Goal: Task Accomplishment & Management: Complete application form

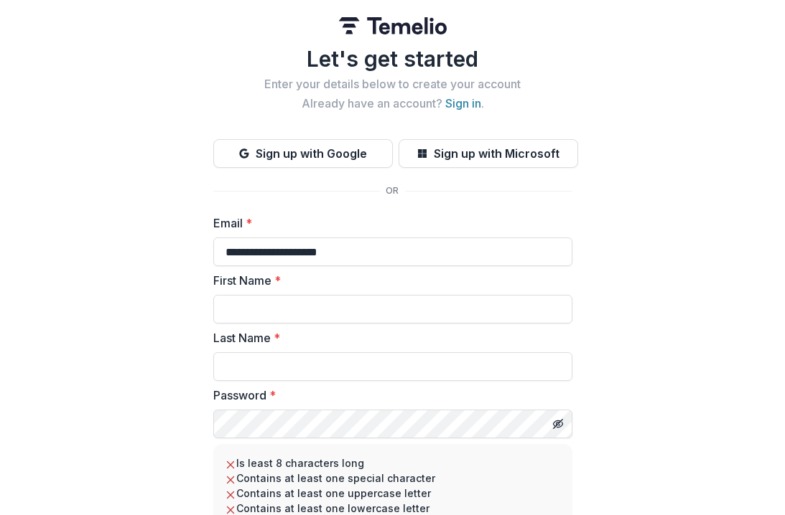
type input "**********"
type input "*****"
type input "**********"
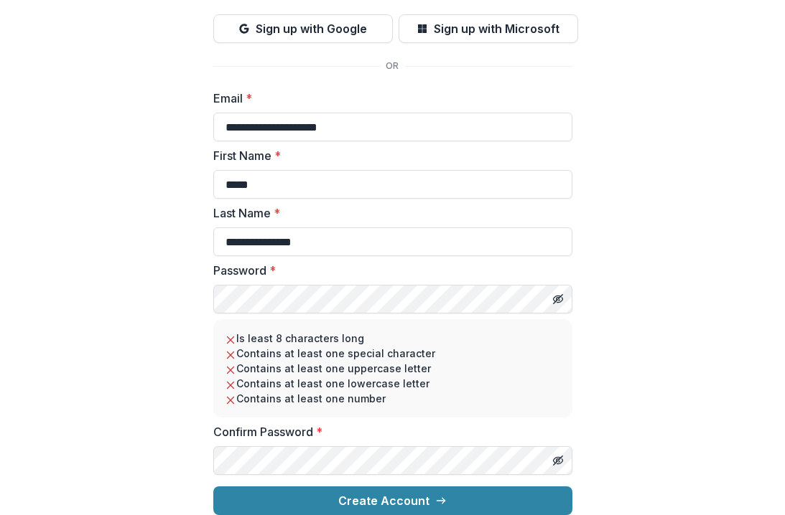
scroll to position [136, 0]
click at [502, 268] on div "Password *" at bounding box center [392, 288] width 359 height 52
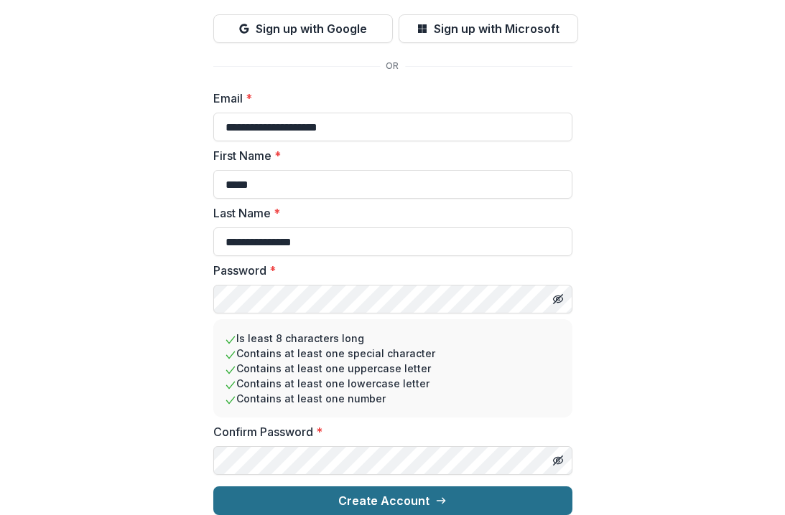
click at [480, 487] on button "Create Account" at bounding box center [392, 501] width 359 height 29
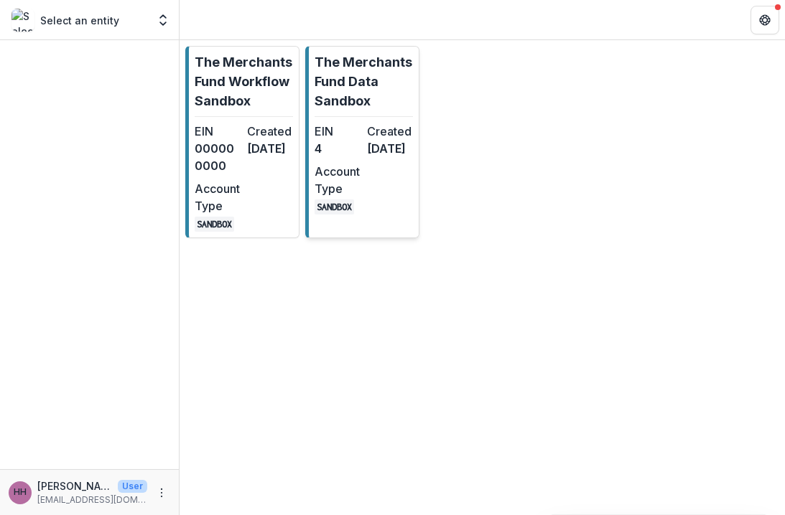
click at [354, 157] on div "EIN 4" at bounding box center [337, 140] width 47 height 34
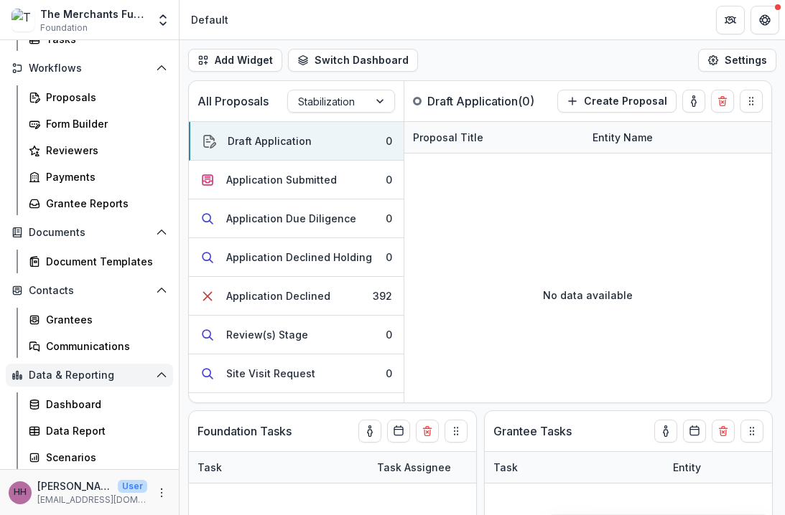
scroll to position [151, 0]
click at [156, 489] on icon "More" at bounding box center [161, 492] width 11 height 11
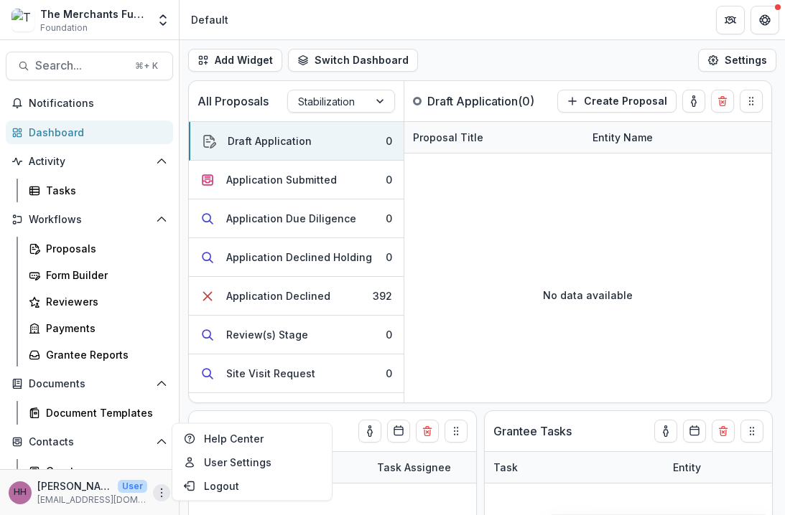
scroll to position [0, 0]
click at [125, 15] on div "The Merchants Fund Data Sandbox" at bounding box center [93, 13] width 107 height 15
click at [168, 18] on icon "Open entity switcher" at bounding box center [163, 20] width 14 height 14
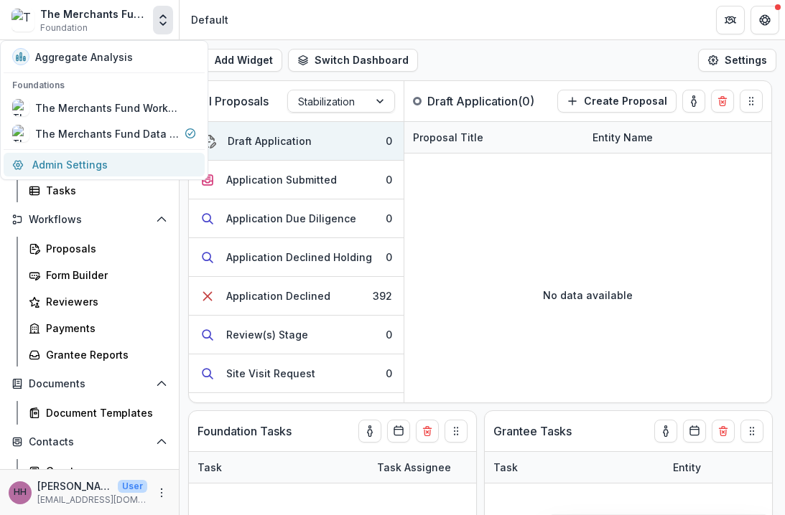
click at [82, 165] on link "Admin Settings" at bounding box center [104, 165] width 201 height 24
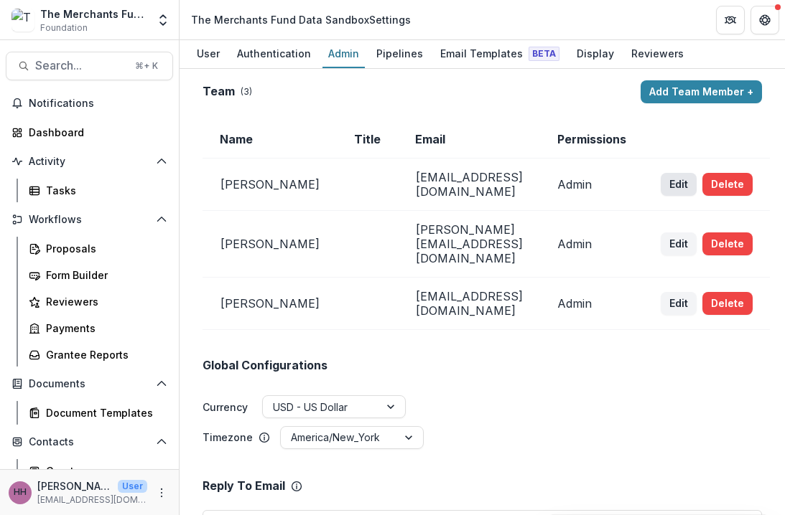
click at [691, 182] on button "Edit" at bounding box center [679, 184] width 36 height 23
select select "*****"
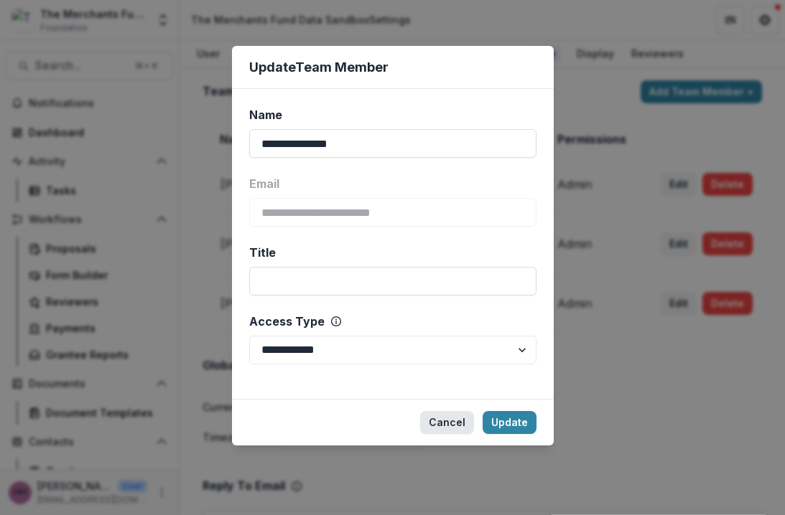
click at [444, 424] on button "Cancel" at bounding box center [447, 422] width 54 height 23
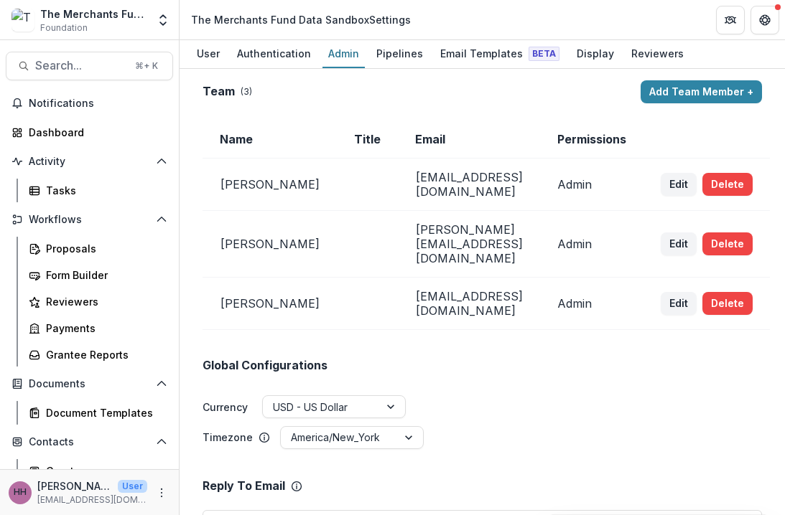
click at [106, 13] on div "The Merchants Fund Data Sandbox" at bounding box center [93, 13] width 107 height 15
click at [97, 32] on div "The Merchants Fund Data Sandbox Foundation" at bounding box center [93, 20] width 107 height 28
click at [67, 103] on span "Notifications" at bounding box center [98, 104] width 139 height 12
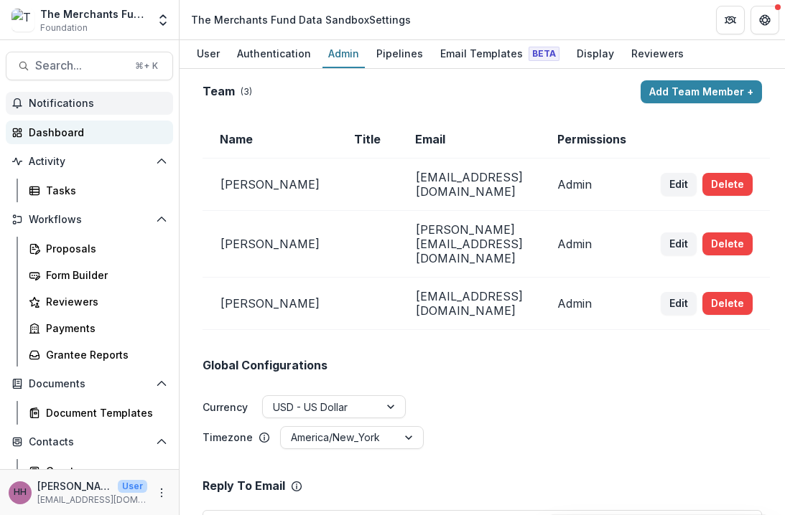
click at [61, 138] on div "Dashboard" at bounding box center [95, 132] width 133 height 15
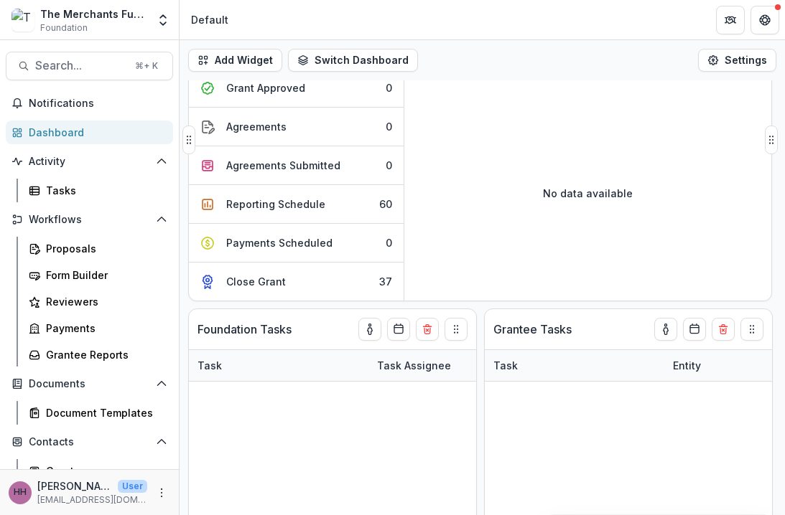
scroll to position [131, 0]
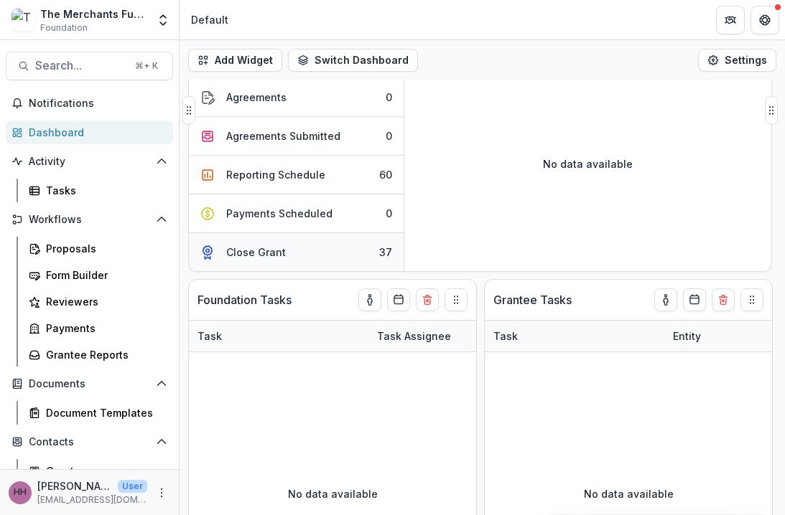
click at [330, 255] on button "Close Grant 37" at bounding box center [296, 252] width 215 height 38
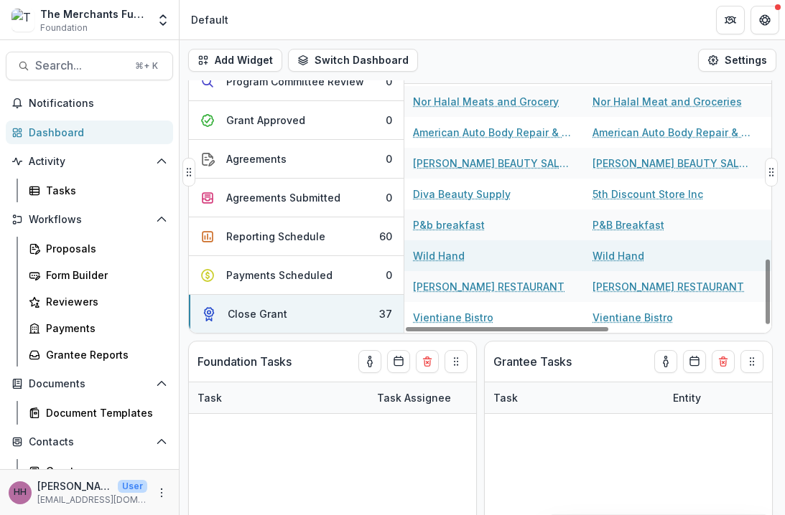
scroll to position [67, 0]
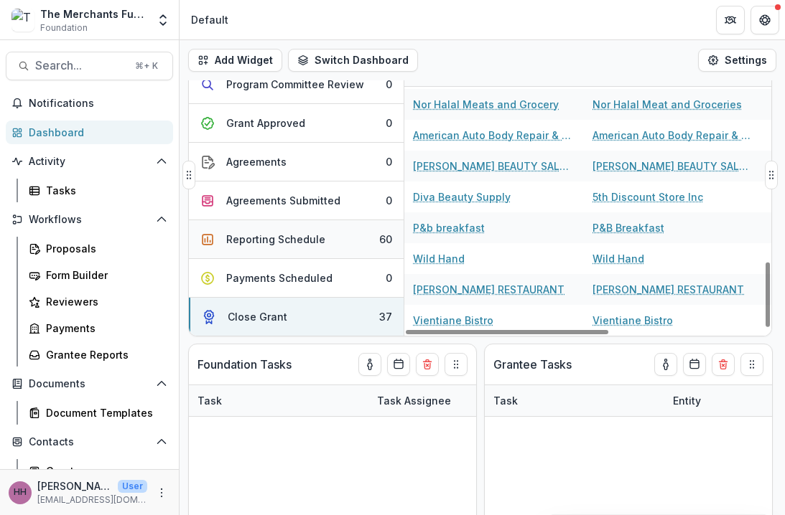
click at [323, 250] on button "Reporting Schedule 60" at bounding box center [296, 239] width 215 height 39
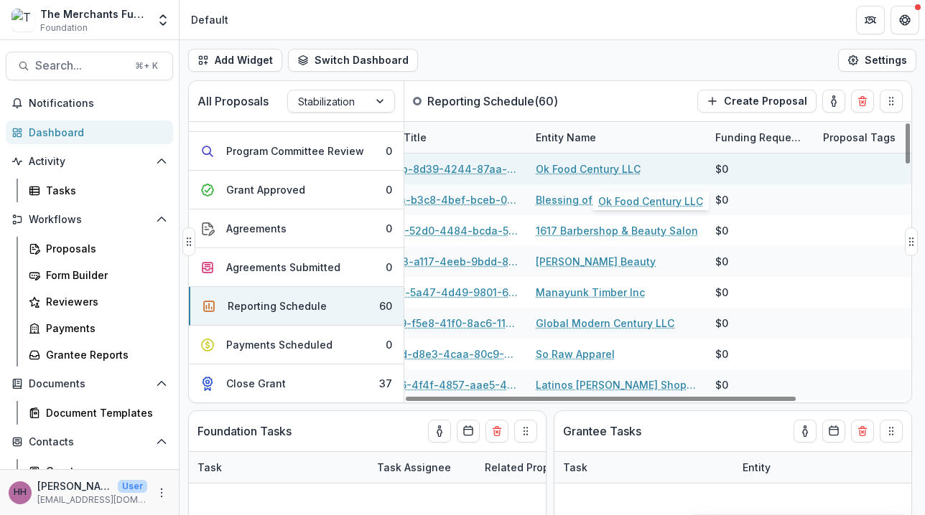
scroll to position [0, 0]
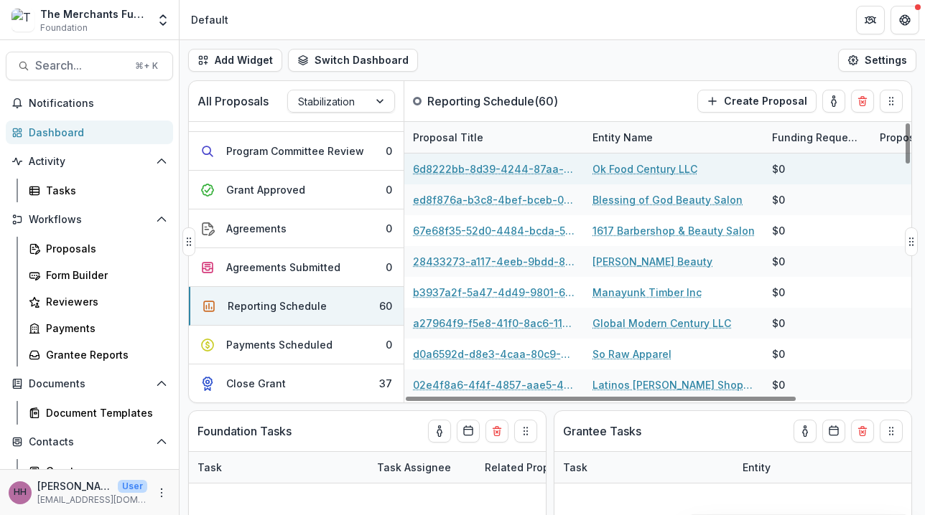
click at [645, 170] on link "Ok Food Century LLC" at bounding box center [644, 169] width 105 height 15
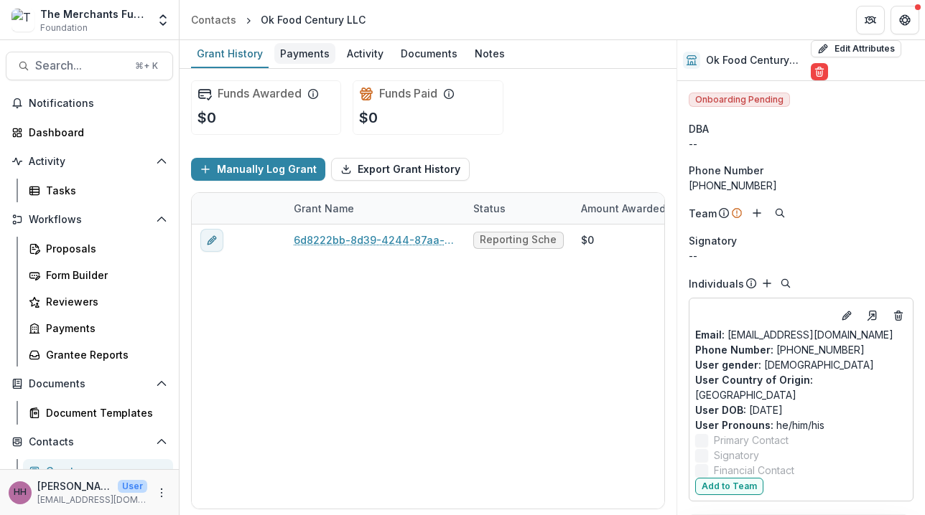
click at [301, 48] on div "Payments" at bounding box center [304, 53] width 61 height 21
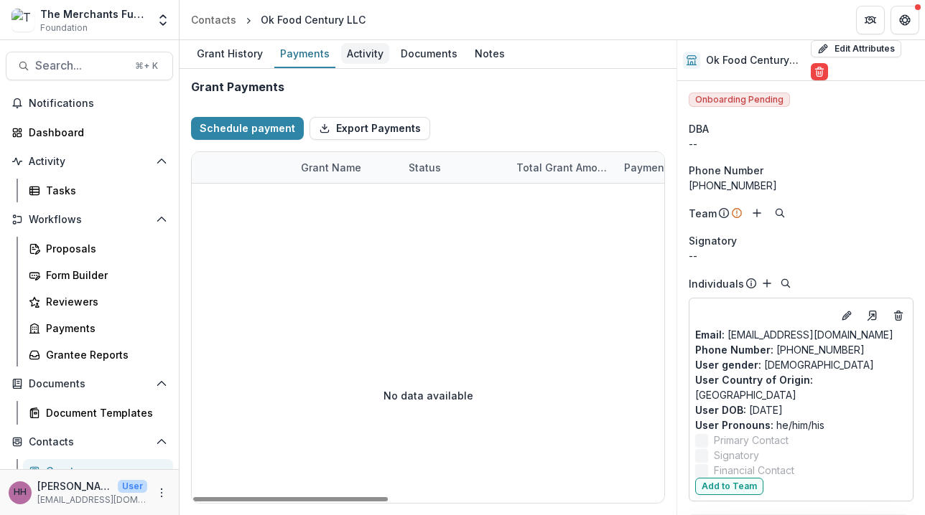
click at [365, 50] on div "Activity" at bounding box center [365, 53] width 48 height 21
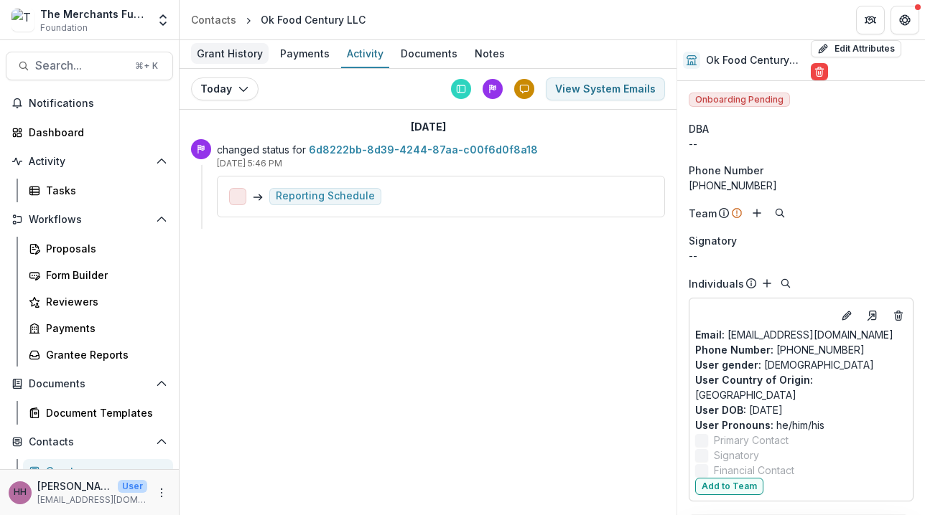
click at [227, 58] on div "Grant History" at bounding box center [230, 53] width 78 height 21
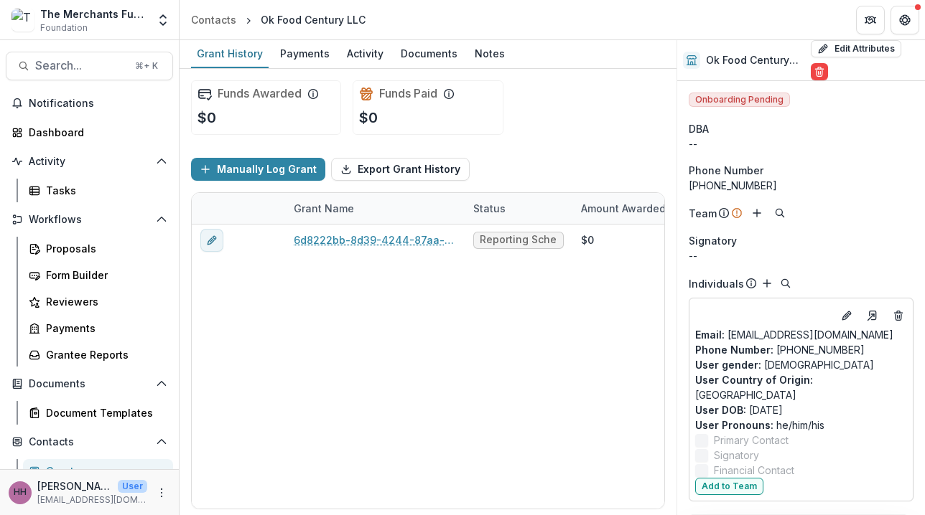
click at [86, 20] on div "The Merchants Fund Data Sandbox" at bounding box center [93, 13] width 107 height 15
click at [164, 17] on icon "Open entity switcher" at bounding box center [163, 20] width 14 height 14
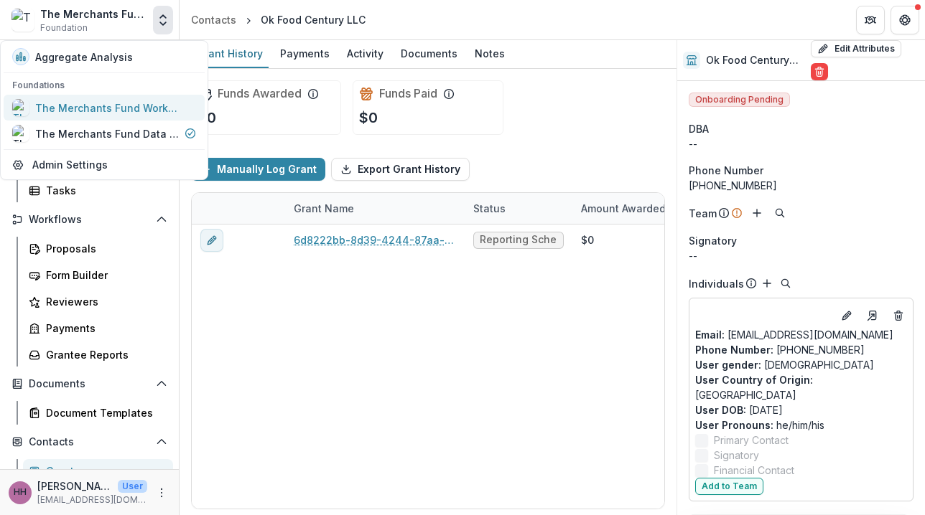
click at [131, 105] on div "The Merchants Fund Workflow Sandbox" at bounding box center [107, 108] width 144 height 15
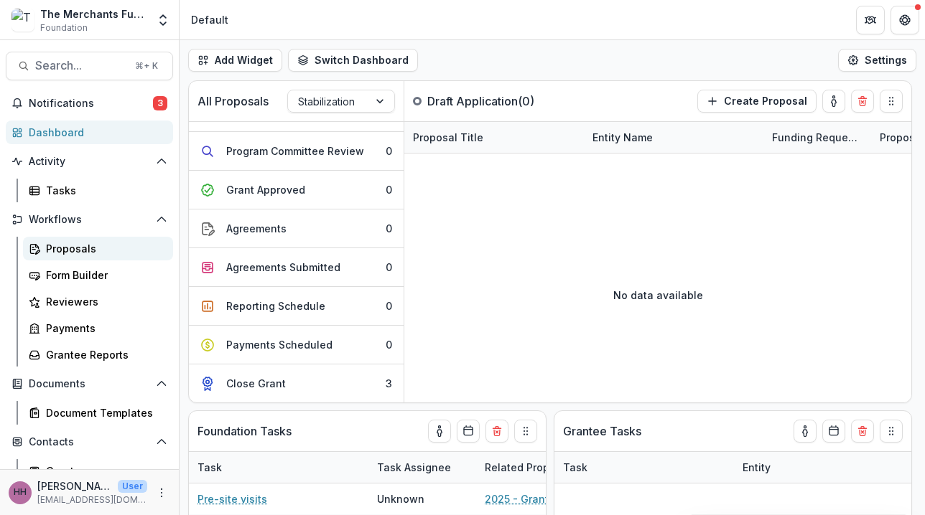
click at [81, 246] on div "Proposals" at bounding box center [104, 248] width 116 height 15
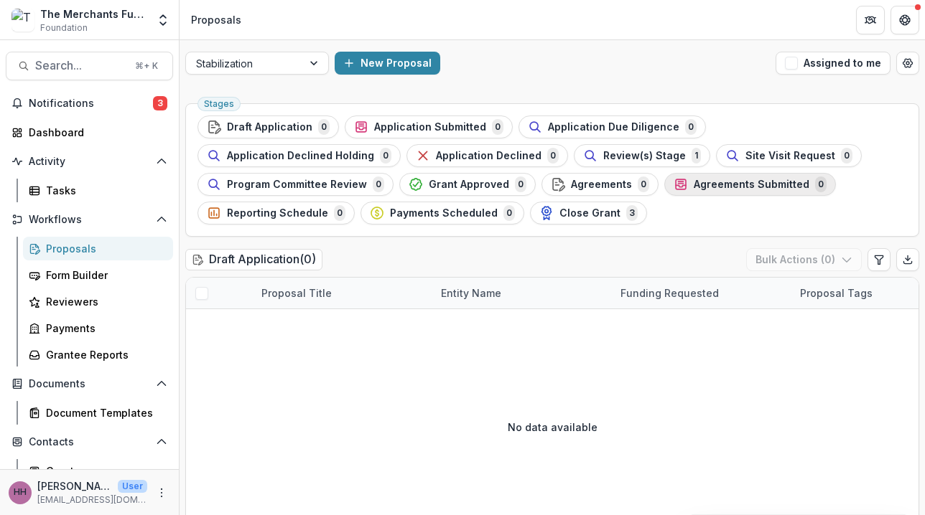
scroll to position [1, 0]
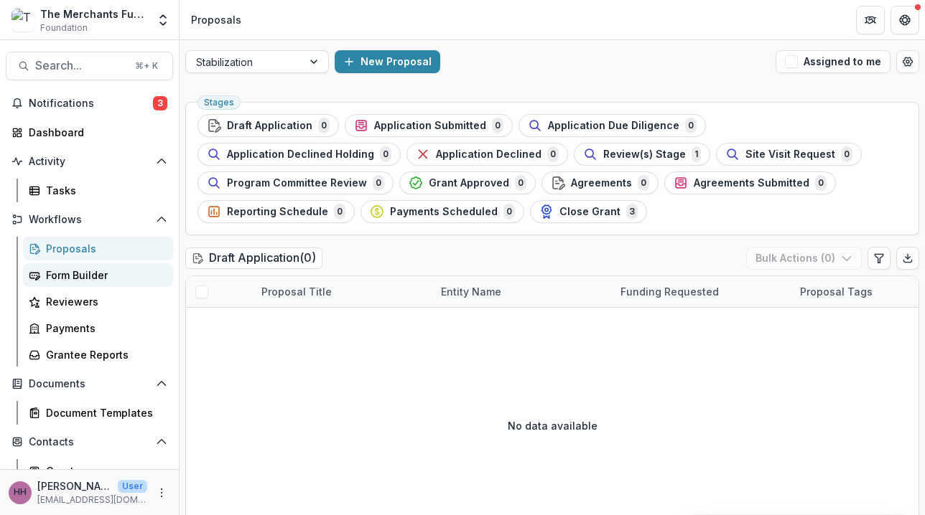
click at [89, 268] on div "Form Builder" at bounding box center [104, 275] width 116 height 15
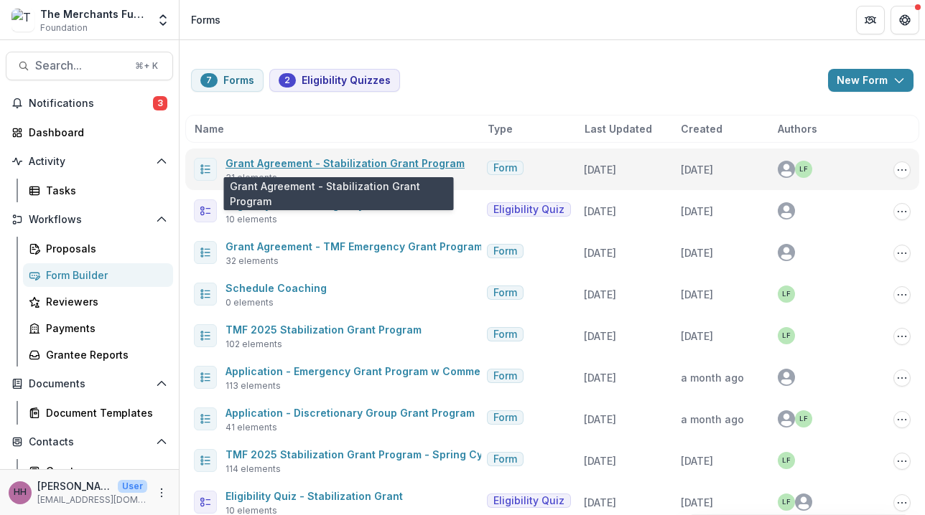
click at [336, 164] on link "Grant Agreement - Stabilization Grant Program" at bounding box center [344, 163] width 239 height 12
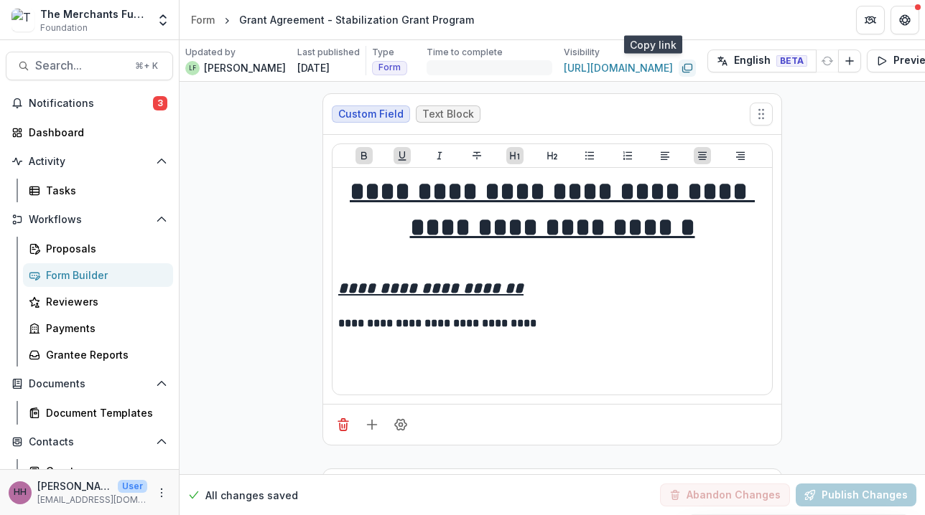
click at [681, 67] on icon "Copy link" at bounding box center [686, 67] width 11 height 11
click at [587, 67] on link "[URL][DOMAIN_NAME]" at bounding box center [618, 67] width 109 height 15
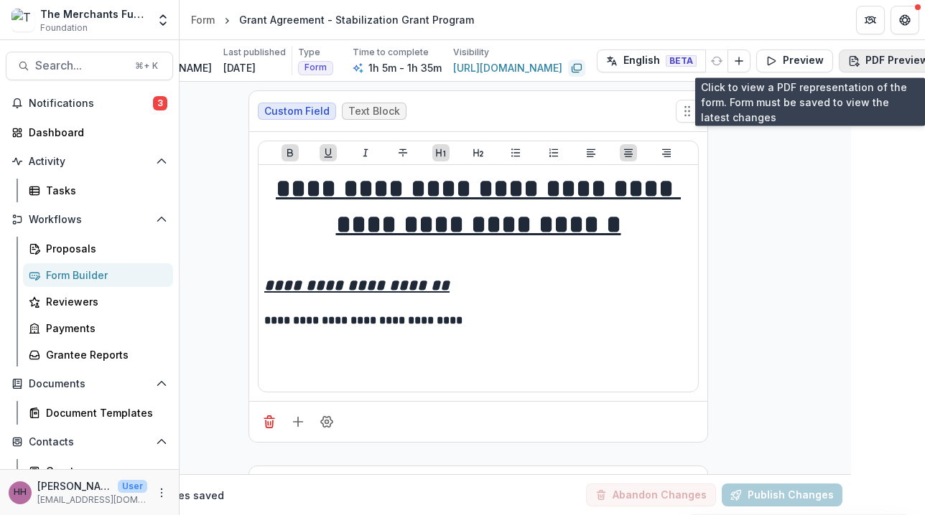
scroll to position [3, 73]
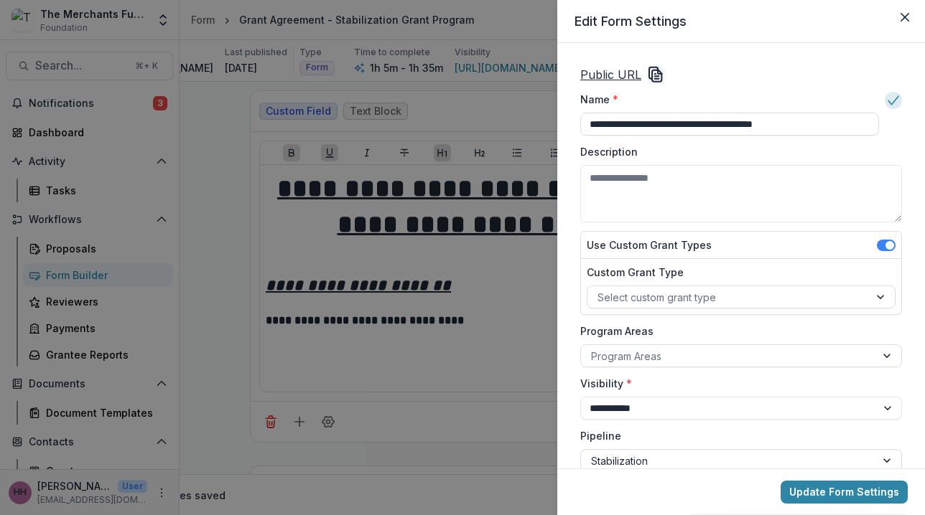
scroll to position [0, 0]
click at [629, 71] on u "Public URL" at bounding box center [610, 74] width 61 height 14
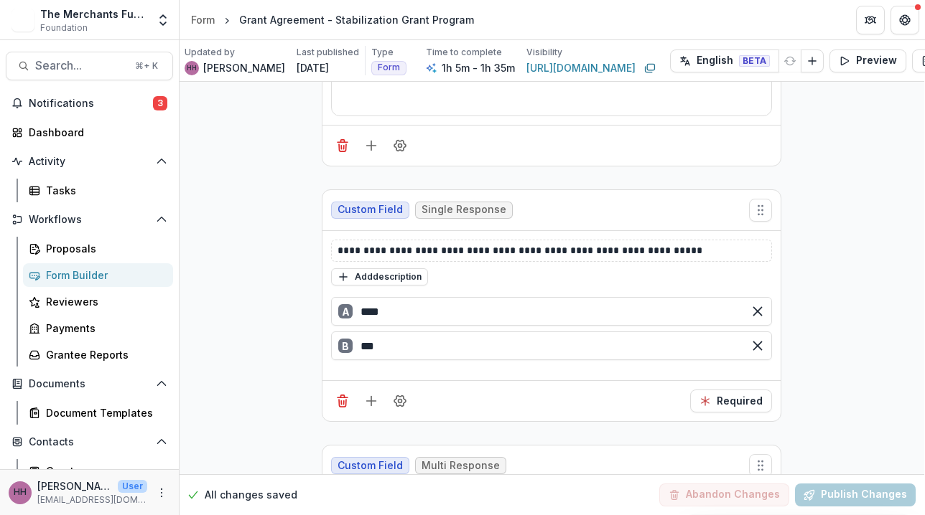
scroll to position [8739, 1]
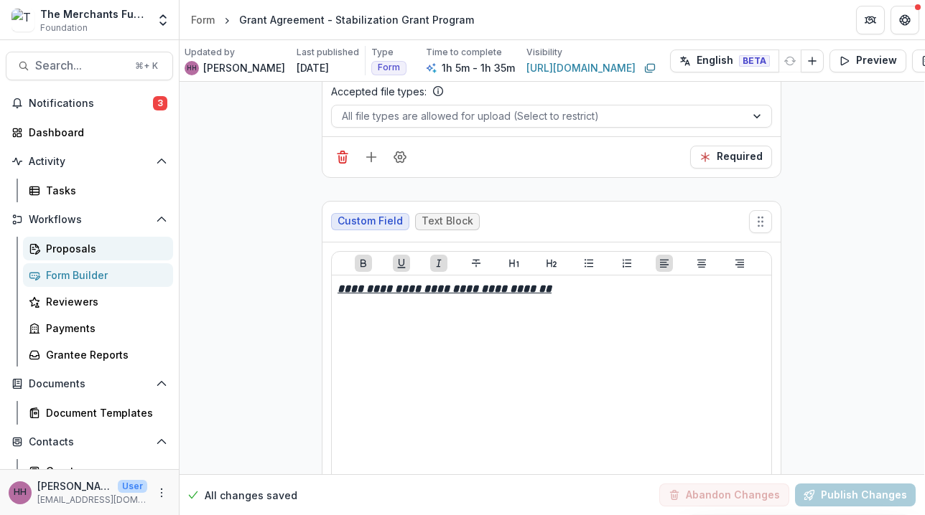
click at [57, 251] on div "Proposals" at bounding box center [104, 248] width 116 height 15
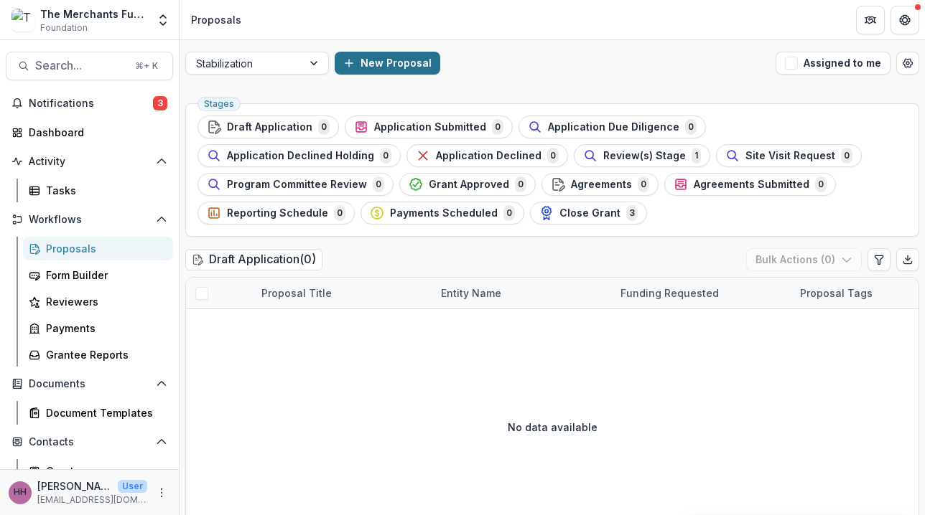
click at [378, 54] on button "New Proposal" at bounding box center [388, 63] width 106 height 23
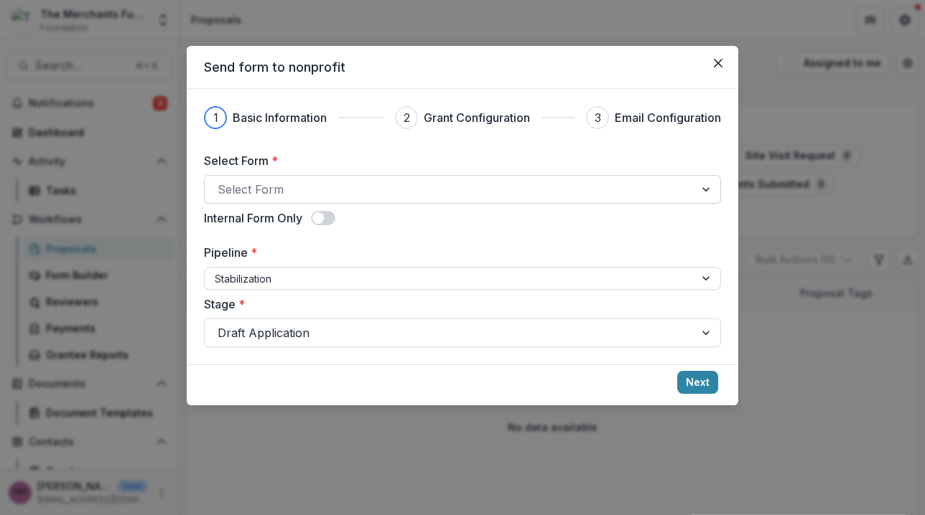
click at [288, 197] on div at bounding box center [450, 189] width 464 height 20
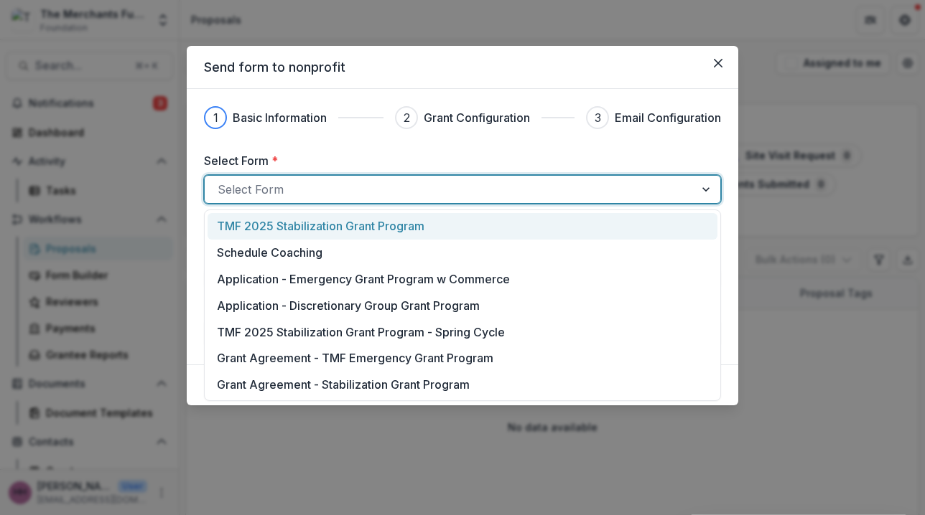
click at [299, 225] on p "TMF 2025 Stabilization Grant Program" at bounding box center [320, 226] width 207 height 17
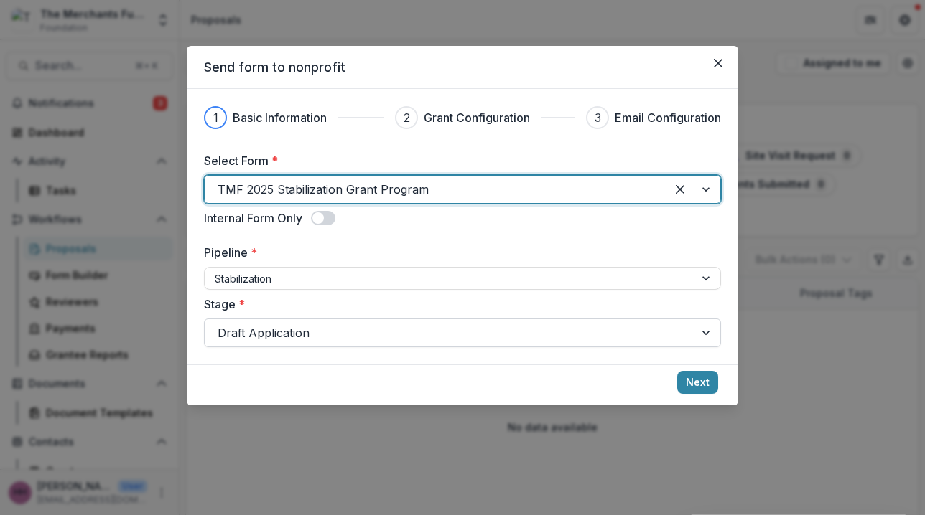
click at [447, 325] on div at bounding box center [450, 333] width 464 height 20
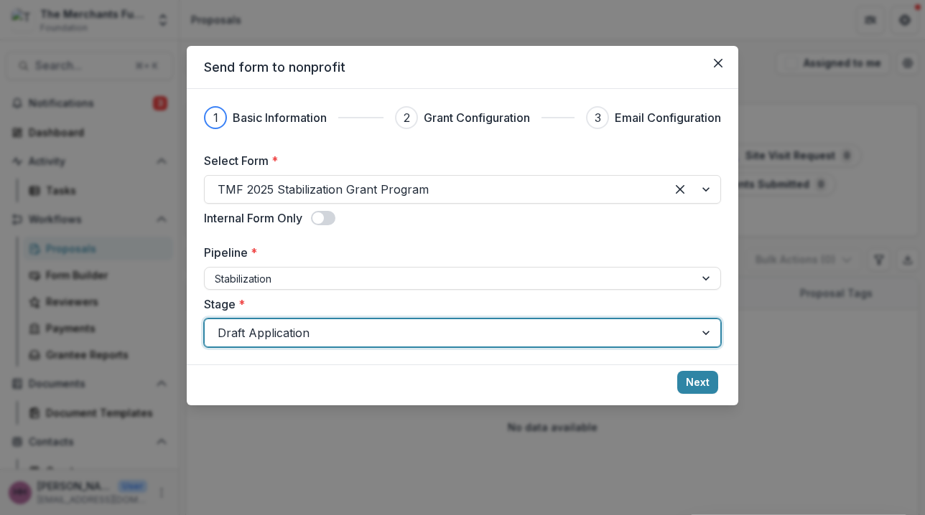
click at [449, 324] on div at bounding box center [450, 333] width 464 height 20
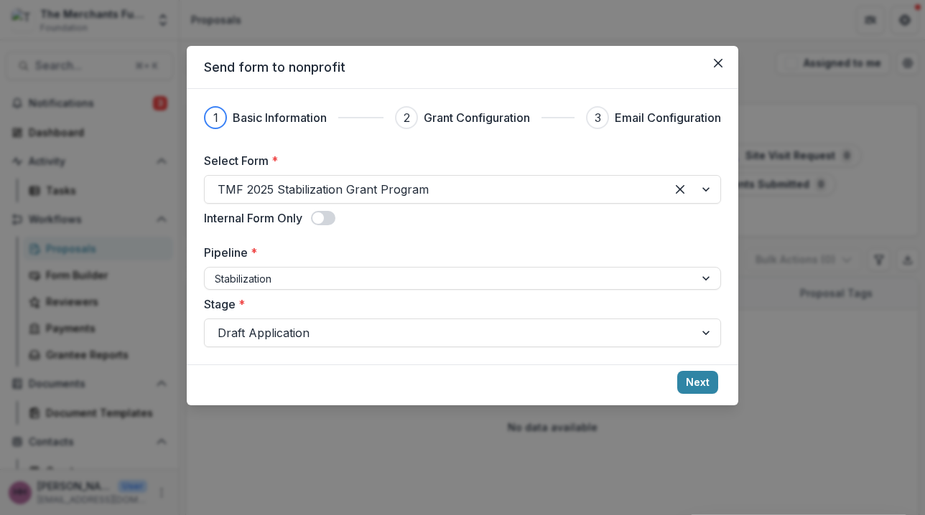
click at [684, 394] on footer "Next" at bounding box center [462, 385] width 551 height 41
click at [691, 380] on button "Next" at bounding box center [697, 382] width 41 height 23
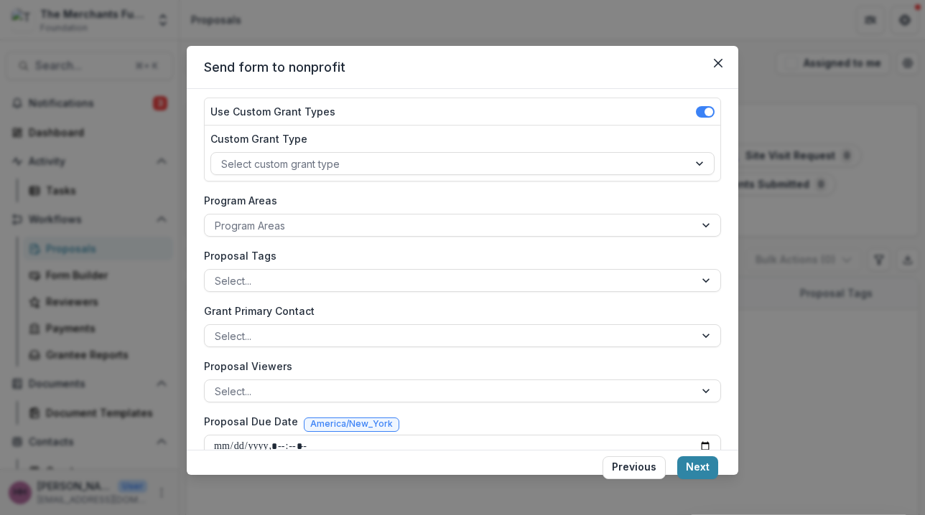
scroll to position [162, 0]
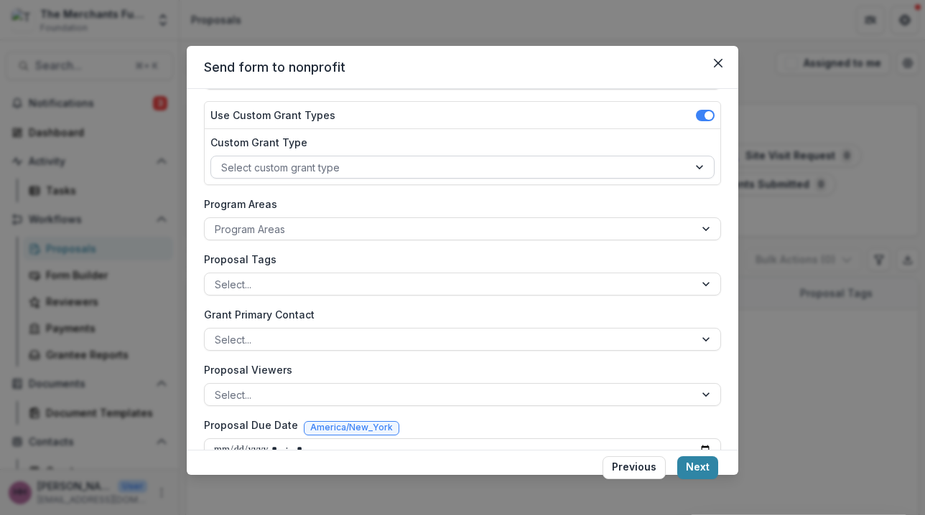
click at [398, 168] on div at bounding box center [449, 168] width 457 height 18
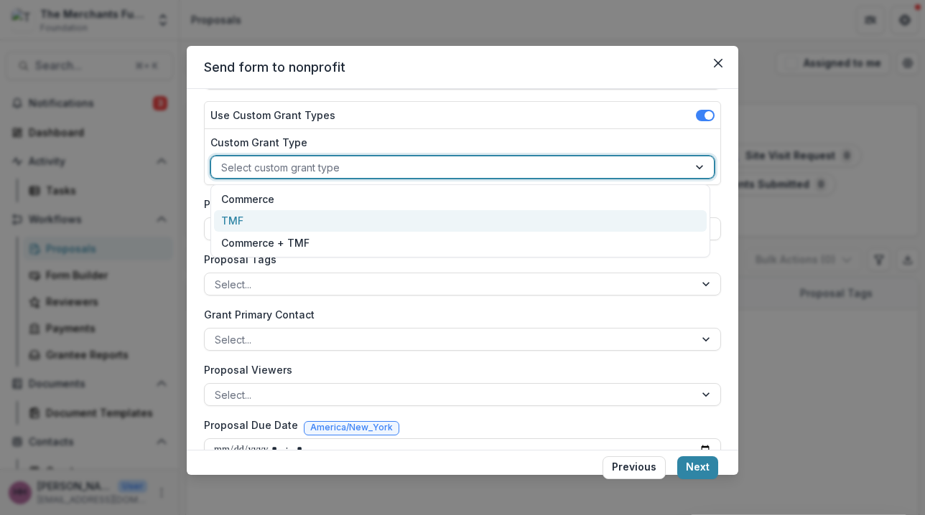
click at [353, 225] on div "TMF" at bounding box center [460, 221] width 493 height 22
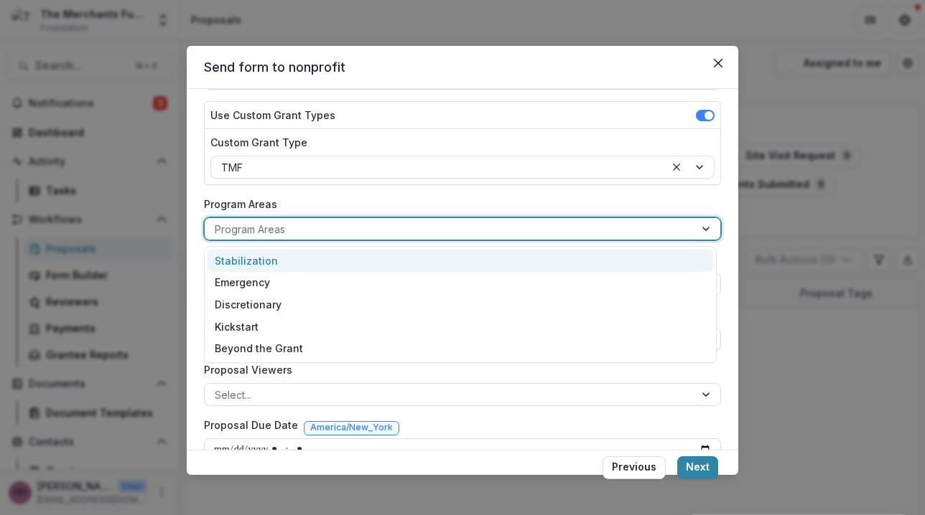
click at [371, 228] on div at bounding box center [450, 229] width 470 height 18
click at [349, 262] on div "Stabilization" at bounding box center [459, 261] width 505 height 22
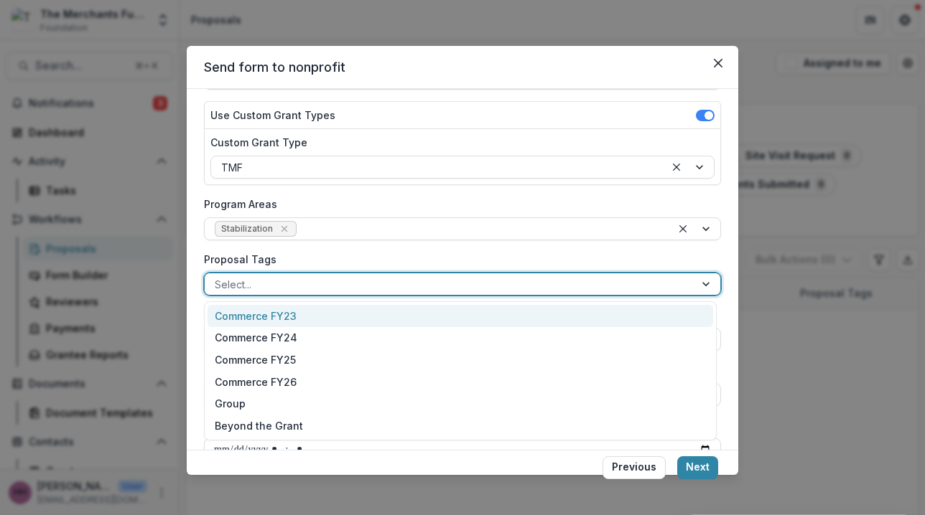
click at [347, 291] on div at bounding box center [450, 285] width 470 height 18
click at [403, 235] on div at bounding box center [480, 229] width 362 height 18
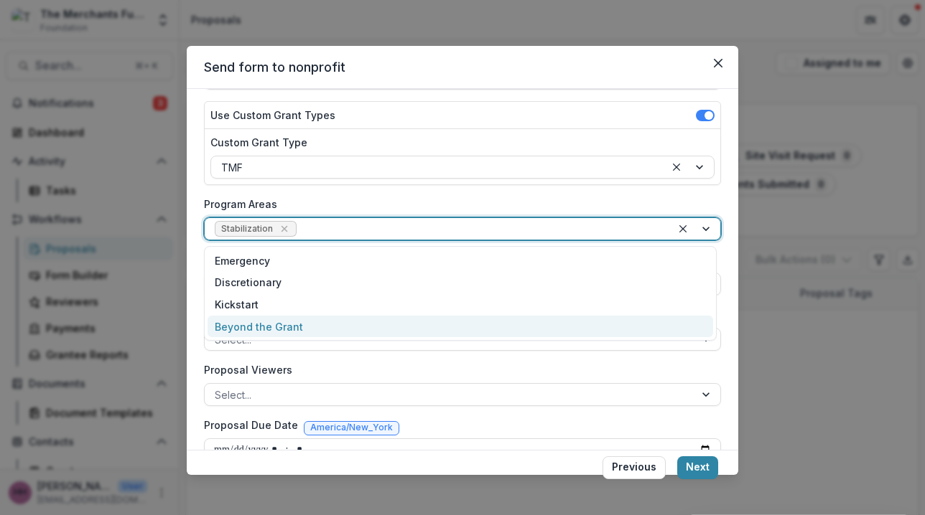
click at [385, 378] on div "Proposal Viewers Select..." at bounding box center [462, 385] width 517 height 44
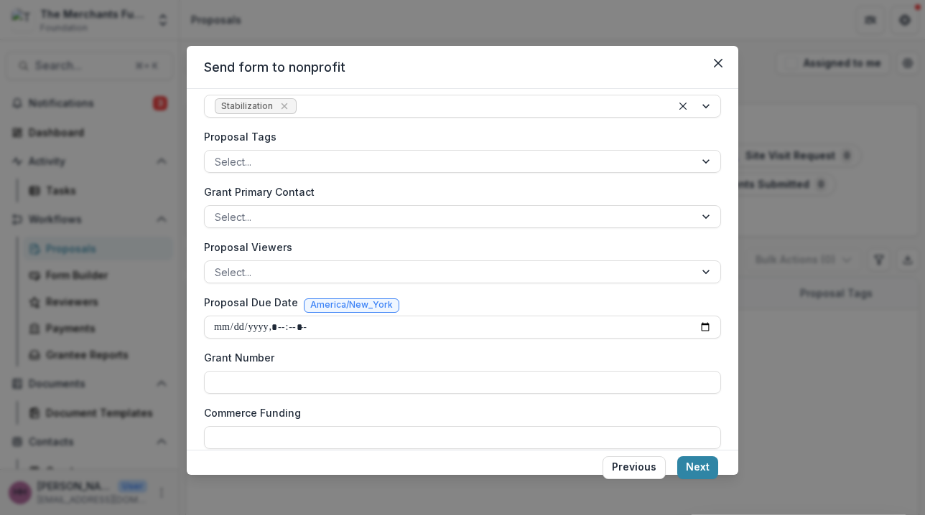
scroll to position [289, 0]
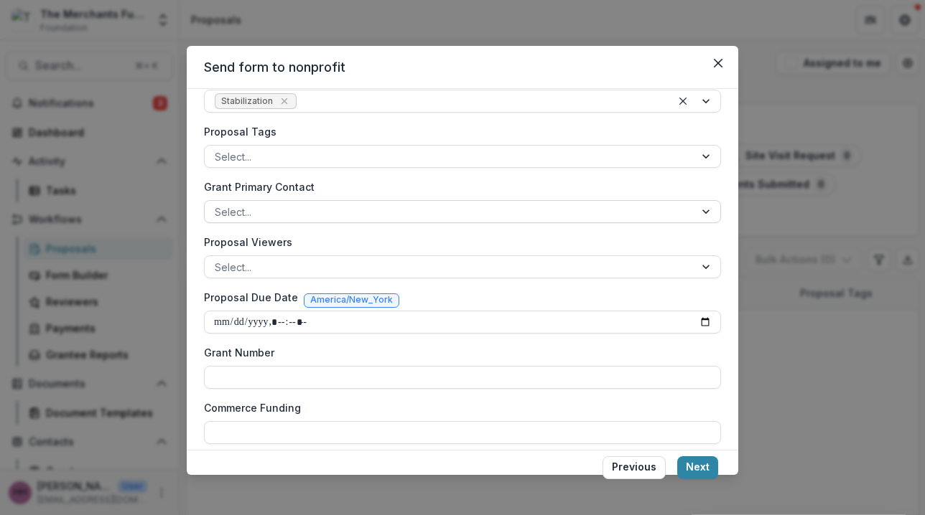
click at [376, 204] on div at bounding box center [450, 212] width 470 height 18
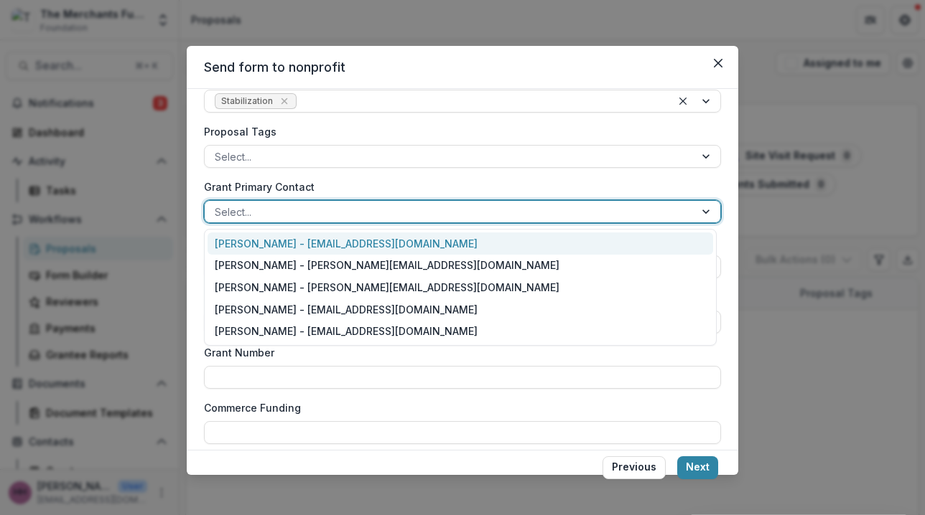
click at [388, 184] on label "Grant Primary Contact" at bounding box center [458, 186] width 508 height 15
click at [218, 205] on input "Grant Primary Contact" at bounding box center [216, 212] width 3 height 15
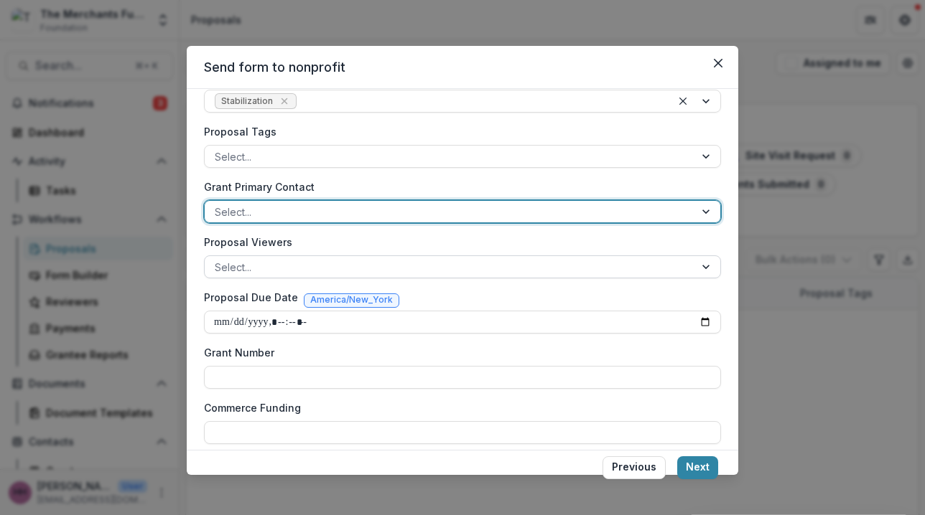
click at [350, 274] on div at bounding box center [450, 267] width 470 height 18
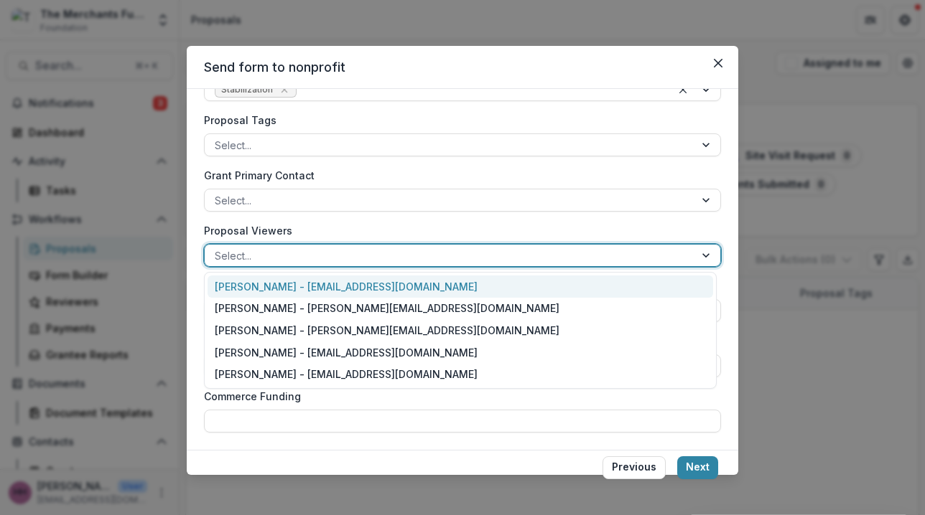
scroll to position [301, 0]
click at [375, 134] on div "Select..." at bounding box center [462, 145] width 517 height 23
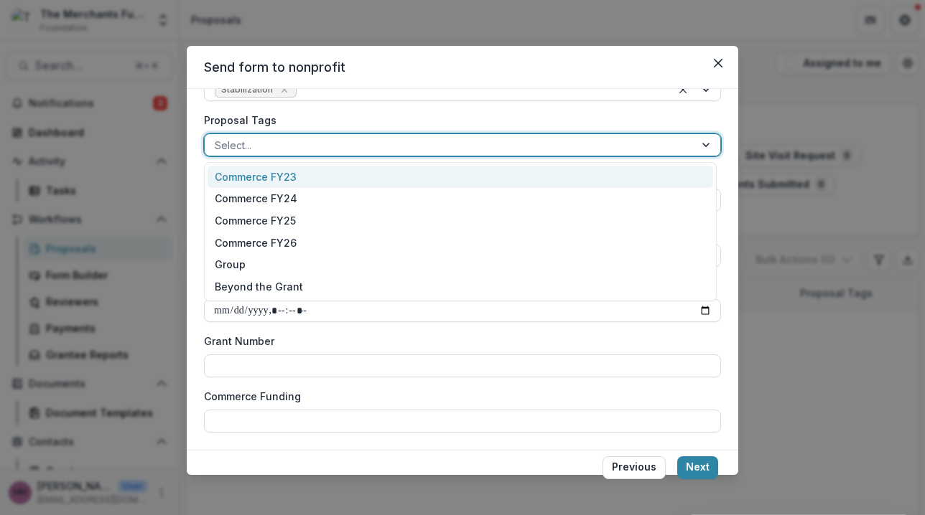
click at [378, 110] on div "**********" at bounding box center [462, 142] width 517 height 582
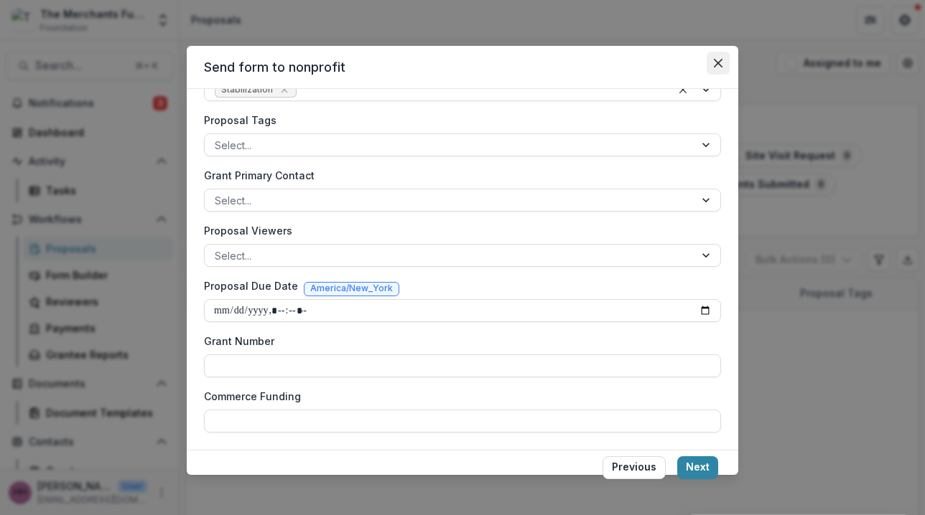
click at [715, 62] on icon "Close" at bounding box center [718, 63] width 9 height 9
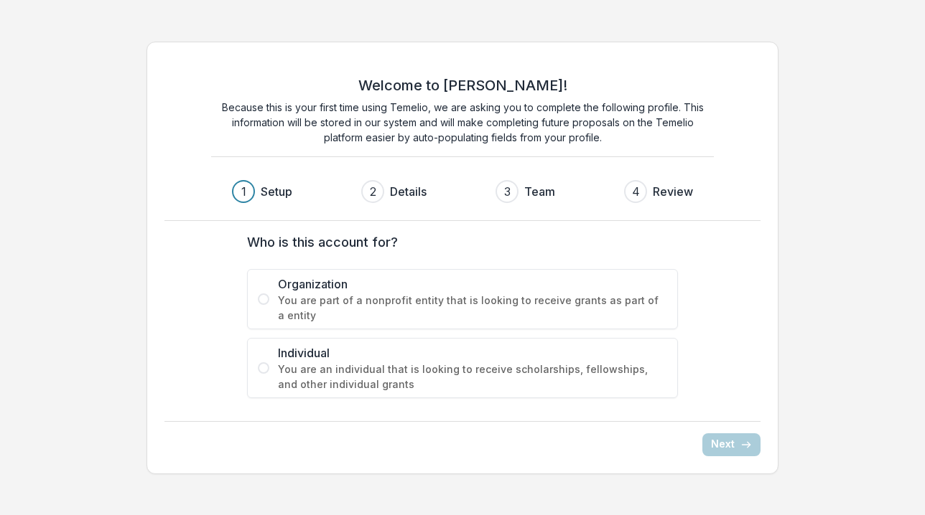
click at [261, 370] on span at bounding box center [263, 368] width 11 height 11
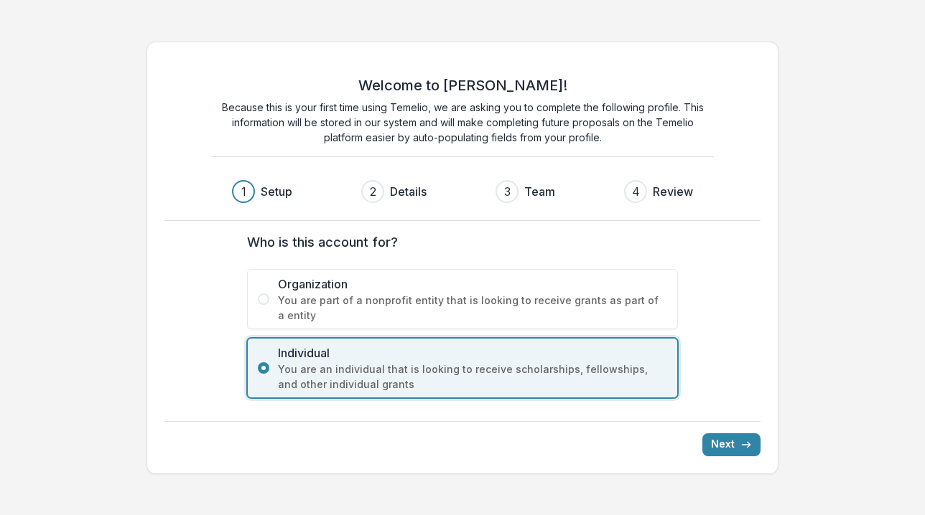
click at [263, 297] on span at bounding box center [263, 299] width 11 height 11
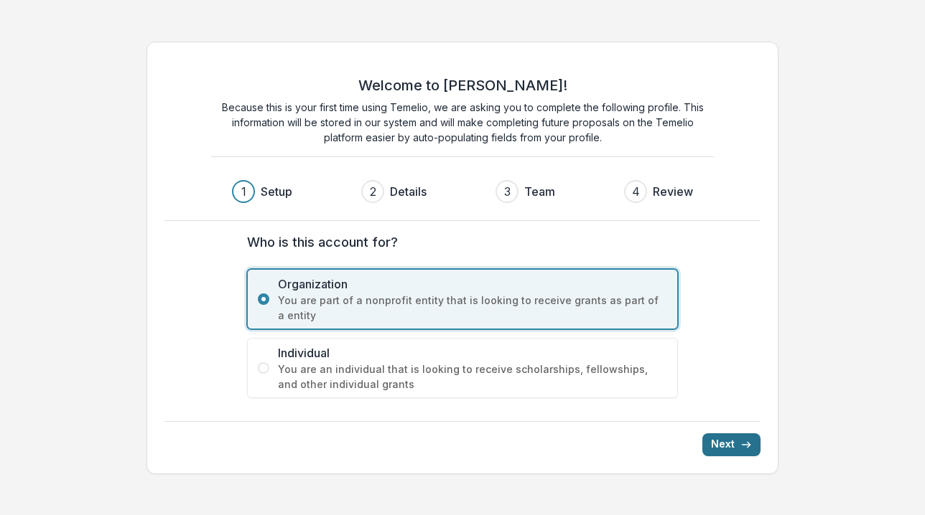
click at [724, 443] on button "Next" at bounding box center [731, 445] width 58 height 23
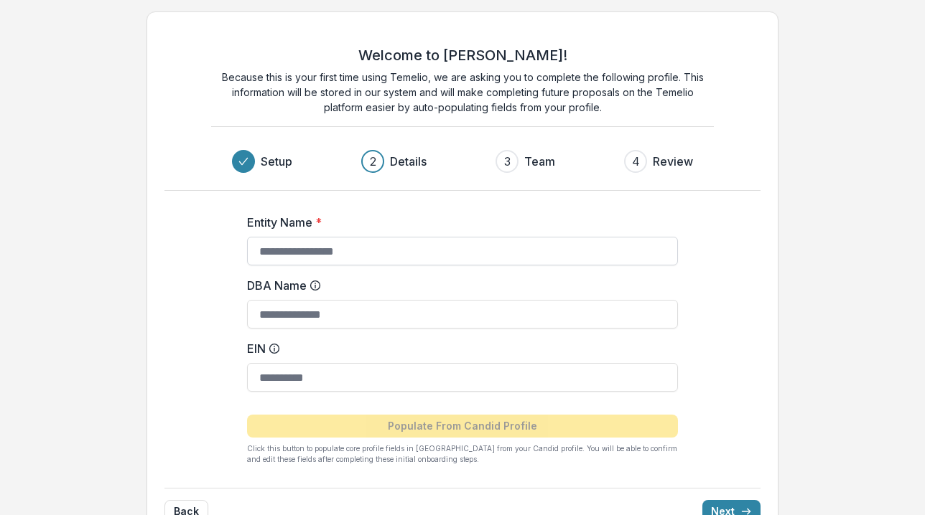
click at [368, 254] on input "Entity Name *" at bounding box center [462, 251] width 431 height 29
type input "**********"
click at [729, 505] on button "Next" at bounding box center [731, 511] width 58 height 23
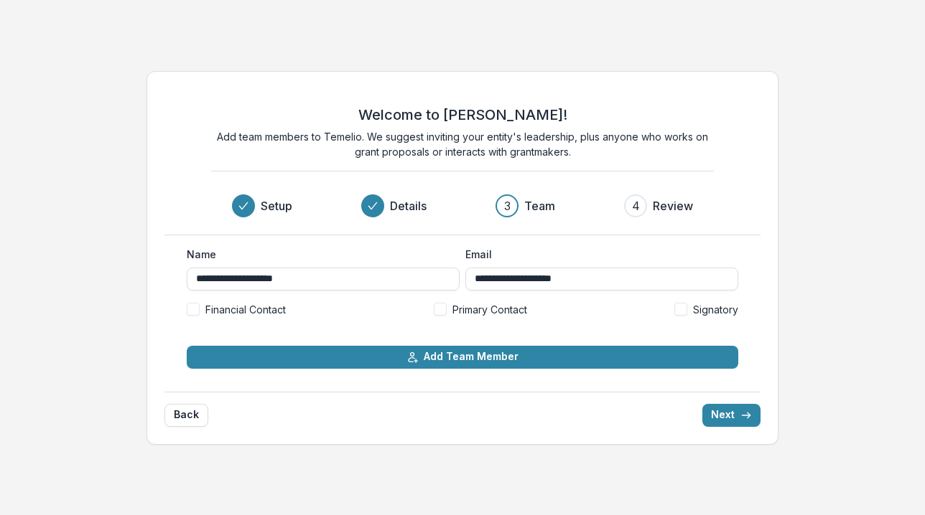
drag, startPoint x: 615, startPoint y: 282, endPoint x: 324, endPoint y: 217, distance: 298.7
type input "**********"
click at [709, 226] on div "Welcome to Temelio! Add team members to Temelio. We suggest inviting your entit…" at bounding box center [461, 162] width 595 height 146
click at [442, 307] on span at bounding box center [440, 309] width 13 height 13
click at [689, 309] on label "Signatory" at bounding box center [706, 309] width 64 height 15
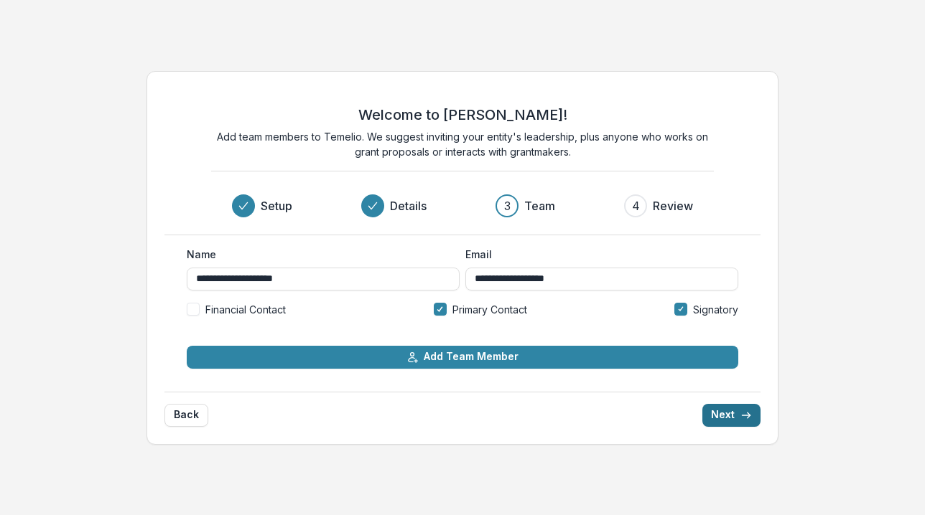
click at [734, 411] on button "Next" at bounding box center [731, 415] width 58 height 23
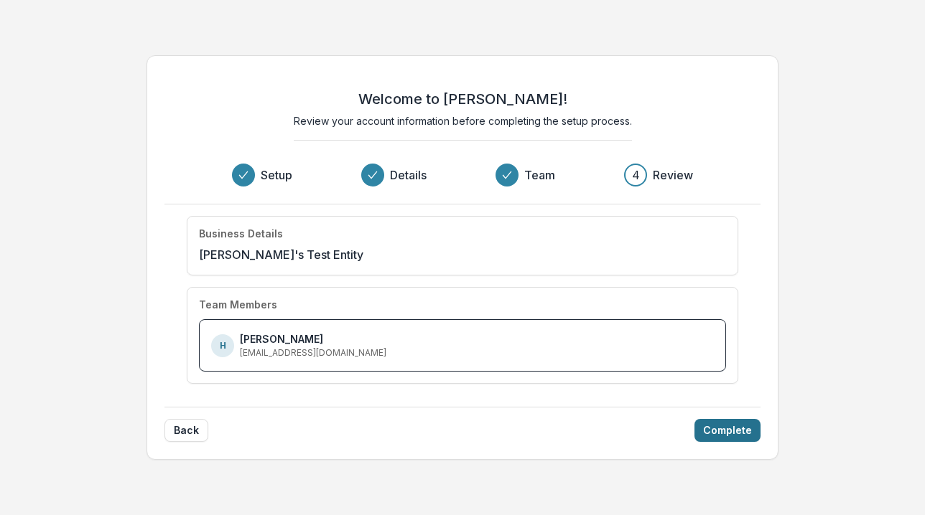
click at [719, 430] on button "Complete" at bounding box center [727, 430] width 66 height 23
